Goal: Information Seeking & Learning: Understand process/instructions

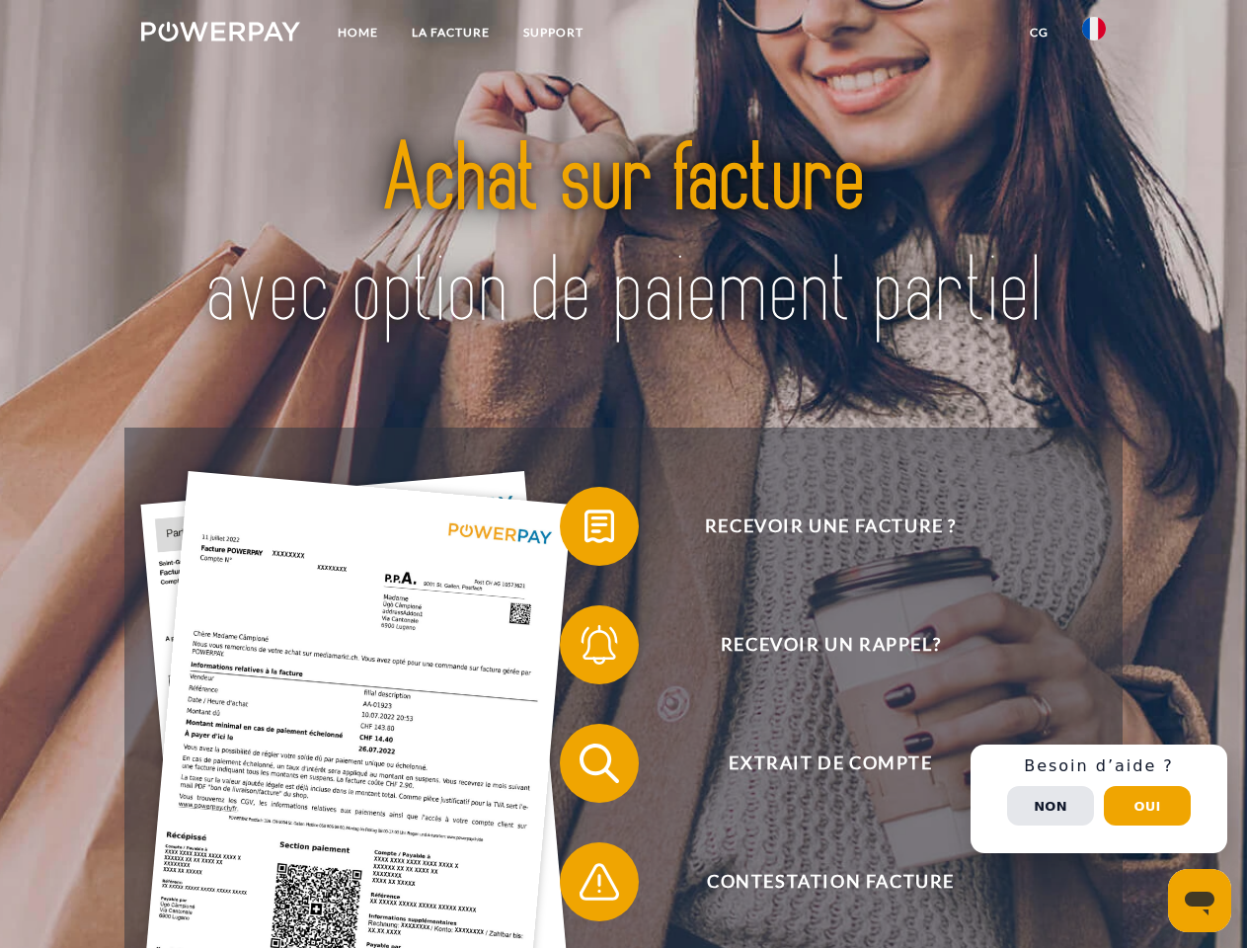
click at [220, 35] on img at bounding box center [220, 32] width 159 height 20
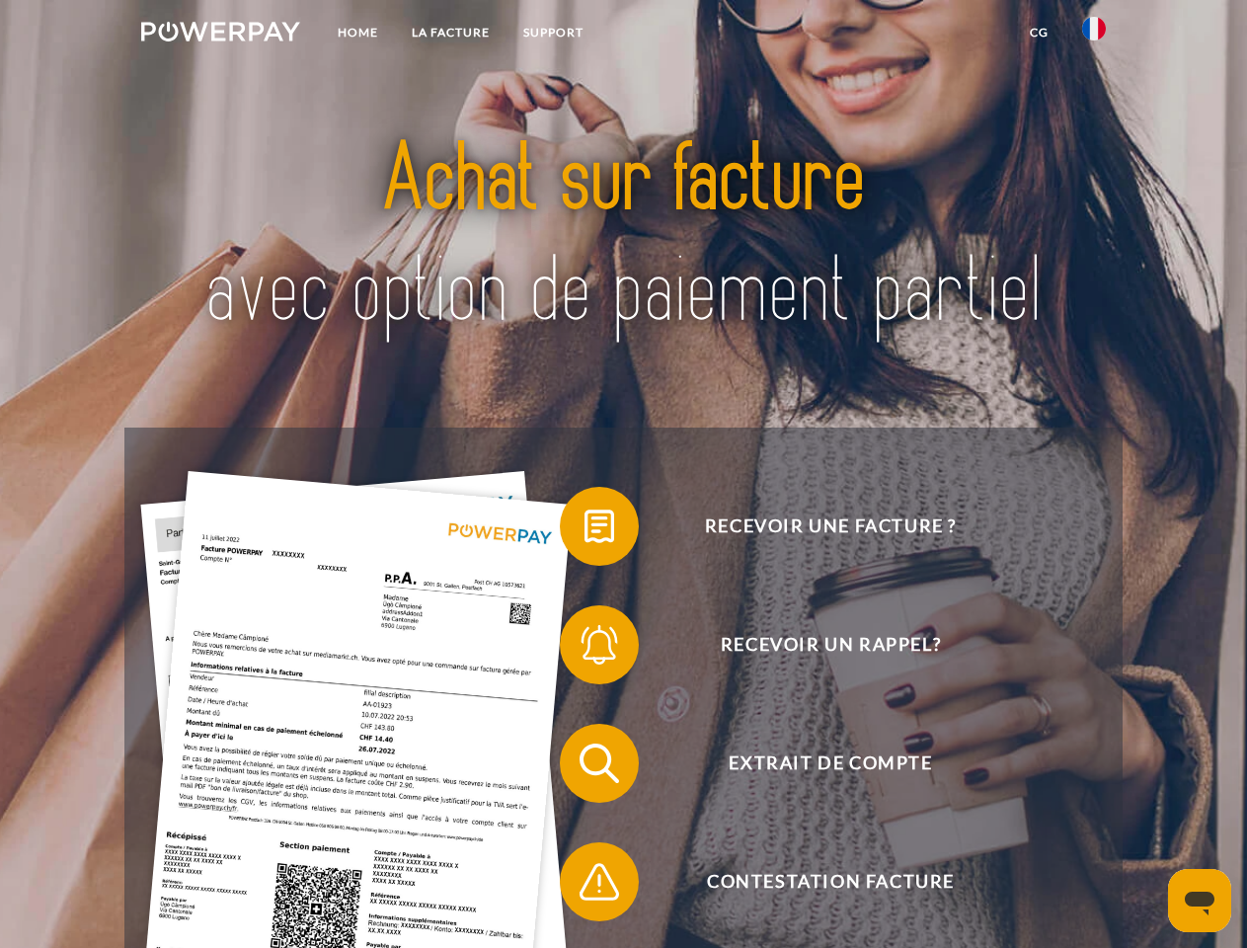
click at [1094, 35] on img at bounding box center [1094, 29] width 24 height 24
click at [1039, 33] on link "CG" at bounding box center [1039, 33] width 52 height 36
click at [585, 530] on span at bounding box center [569, 526] width 99 height 99
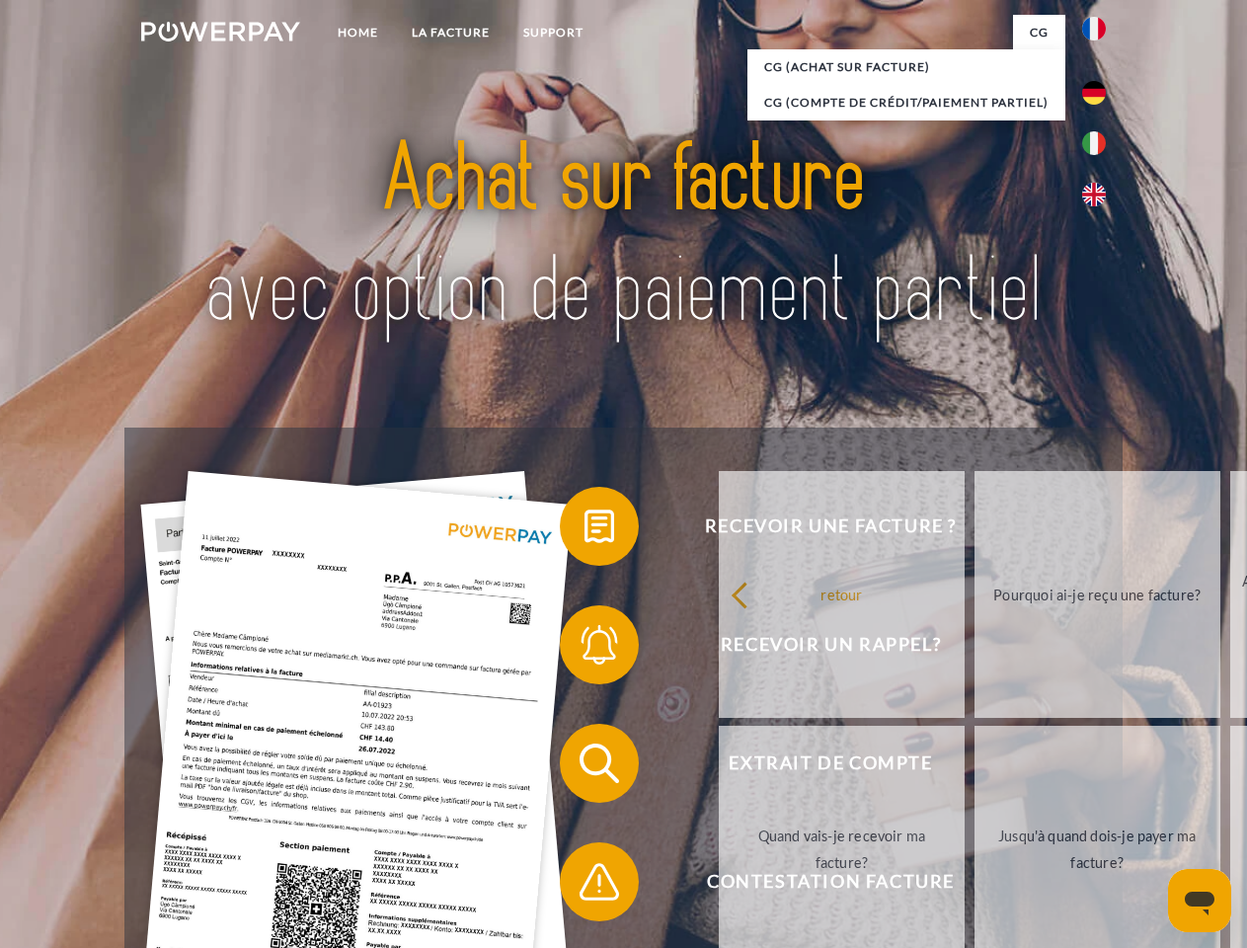
click at [585, 649] on div "Recevoir une facture ? Recevoir un rappel? Extrait de compte retour" at bounding box center [622, 823] width 997 height 790
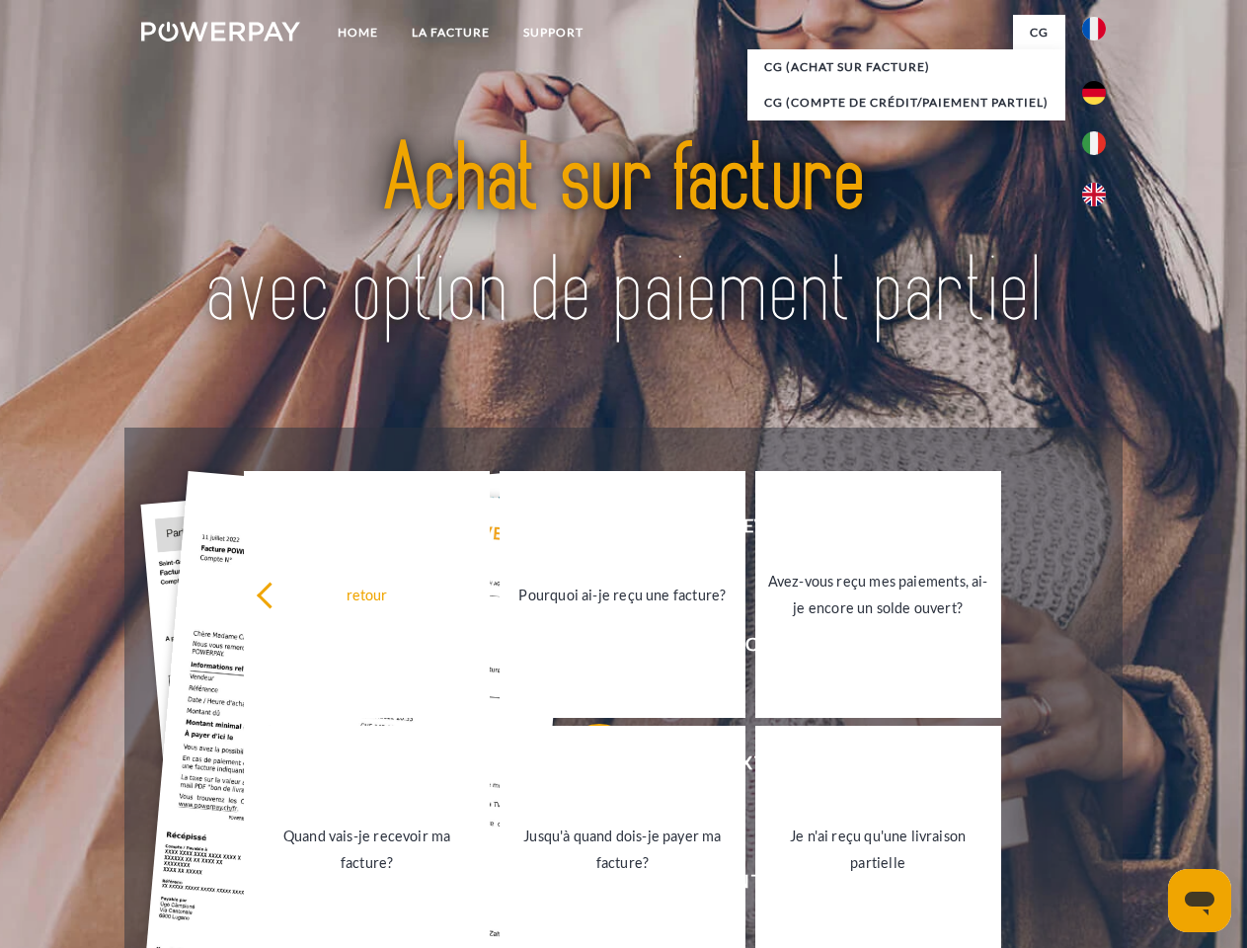
click at [585, 767] on link "Jusqu'à quand dois-je payer ma facture?" at bounding box center [623, 849] width 246 height 247
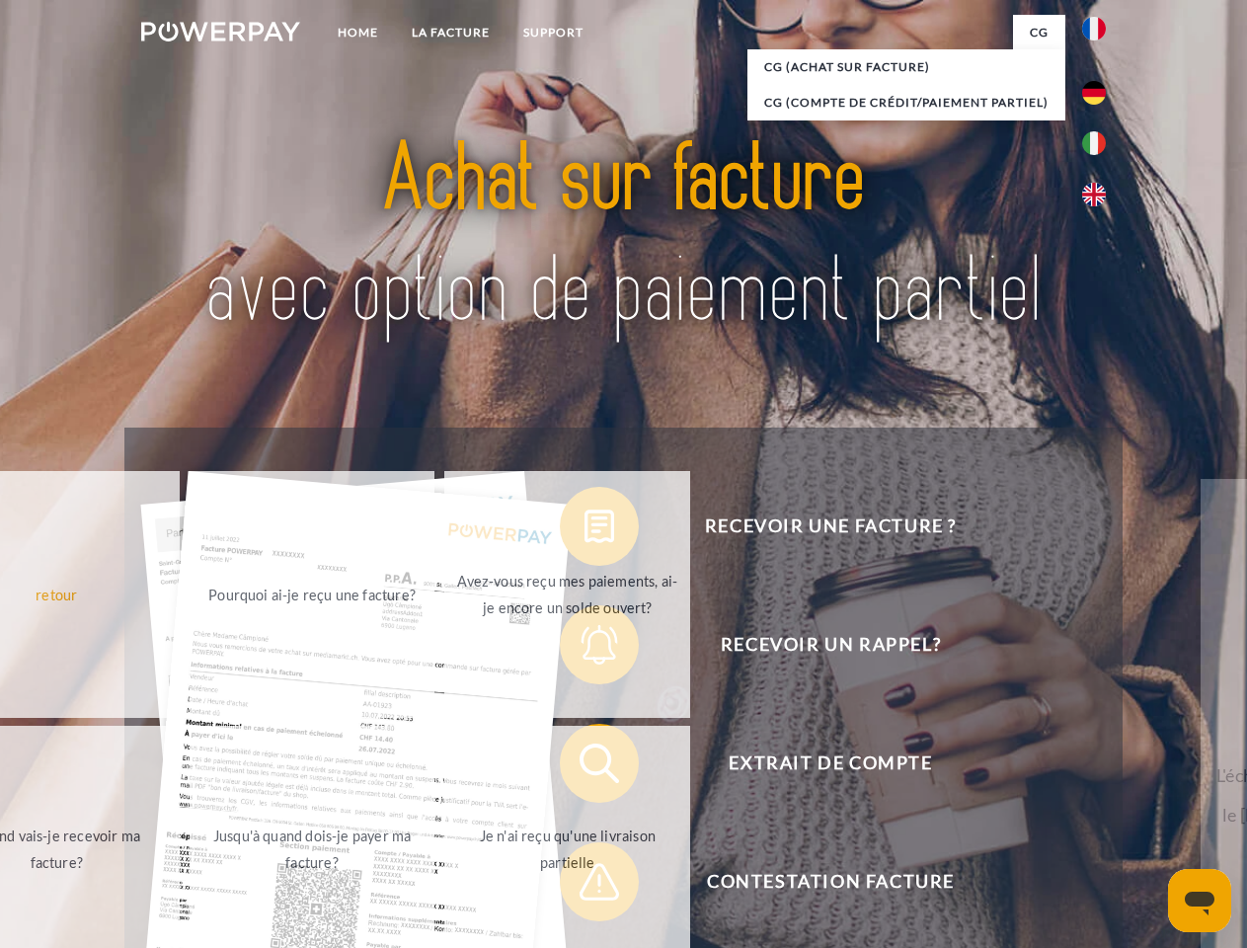
click at [585, 886] on div "Recevoir une facture ? Recevoir un rappel? Extrait de compte retour" at bounding box center [622, 823] width 997 height 790
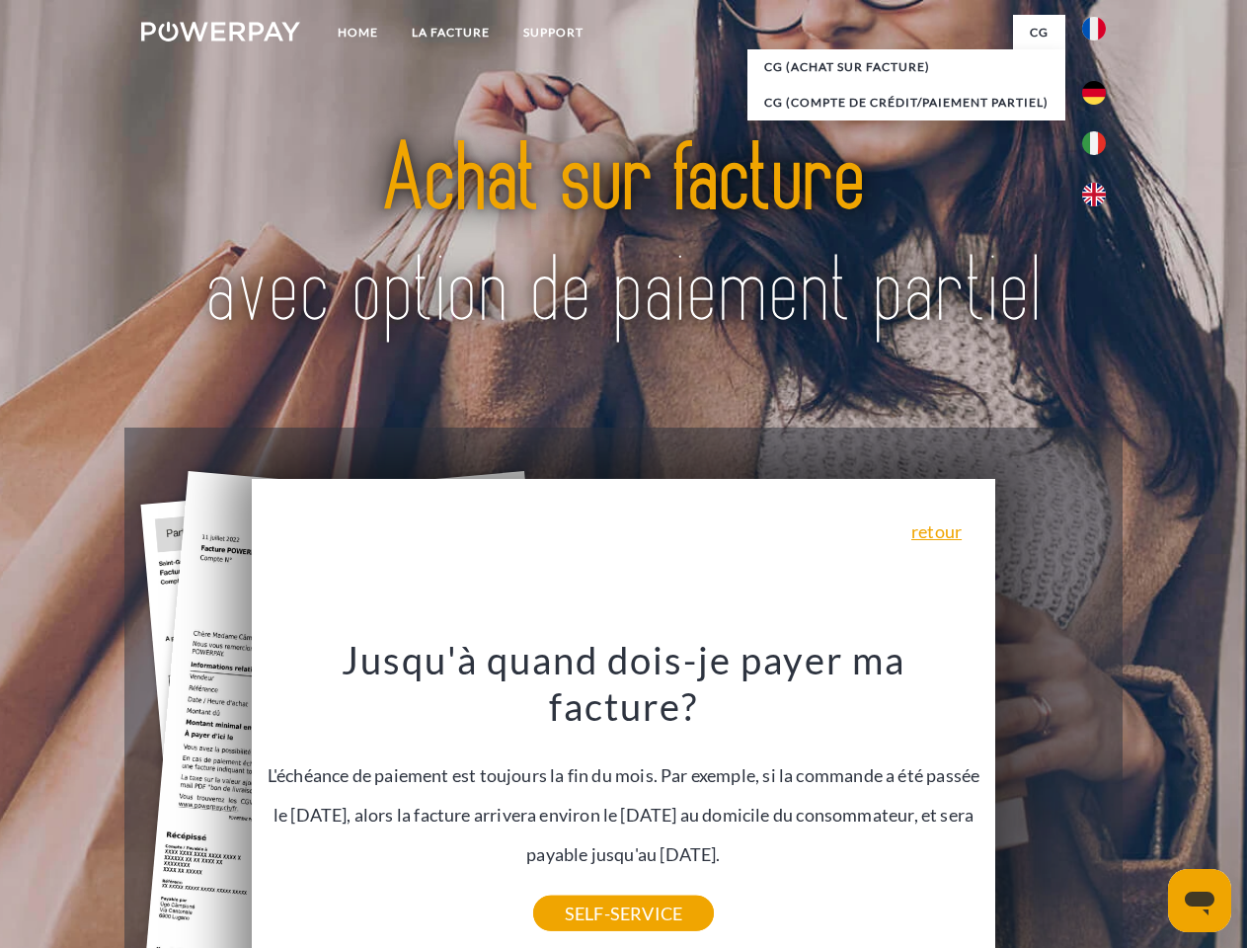
click at [1099, 799] on div "Recevoir une facture ? Recevoir un rappel? Extrait de compte retour" at bounding box center [622, 823] width 997 height 790
click at [1051, 803] on span "Extrait de compte" at bounding box center [831, 763] width 484 height 79
click at [1147, 806] on header "Home LA FACTURE Support" at bounding box center [623, 682] width 1247 height 1364
